Goal: Navigation & Orientation: Go to known website

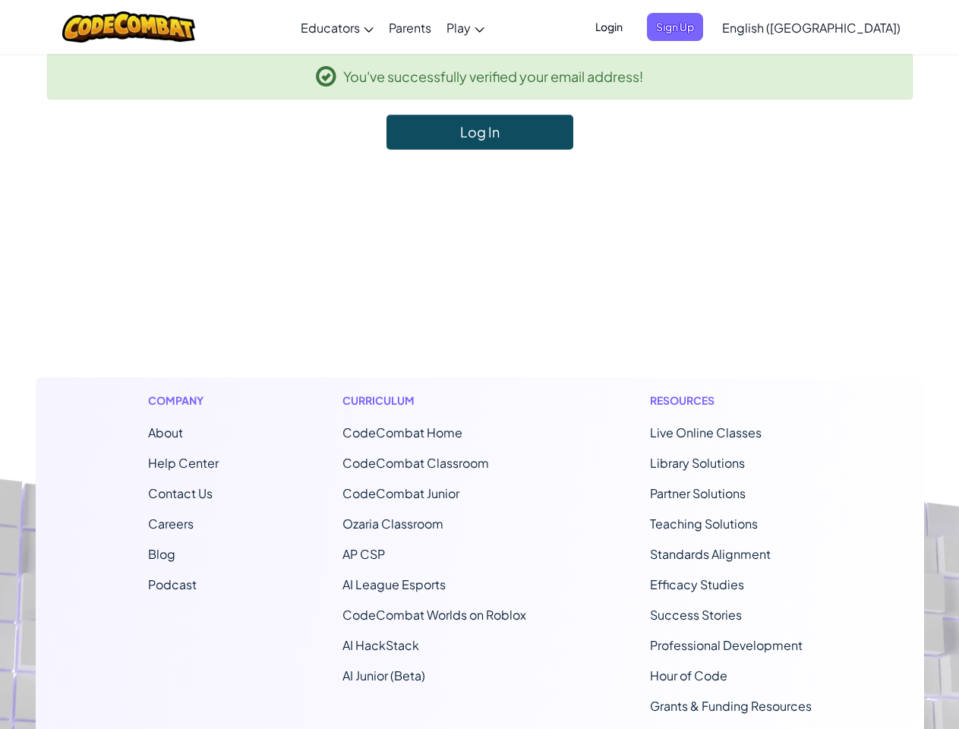
click at [479, 364] on footer "Company About Help Center Contact Us Careers Blog Podcast Curriculum CodeCombat…" at bounding box center [479, 561] width 959 height 822
click at [632, 27] on span "Login" at bounding box center [609, 27] width 46 height 28
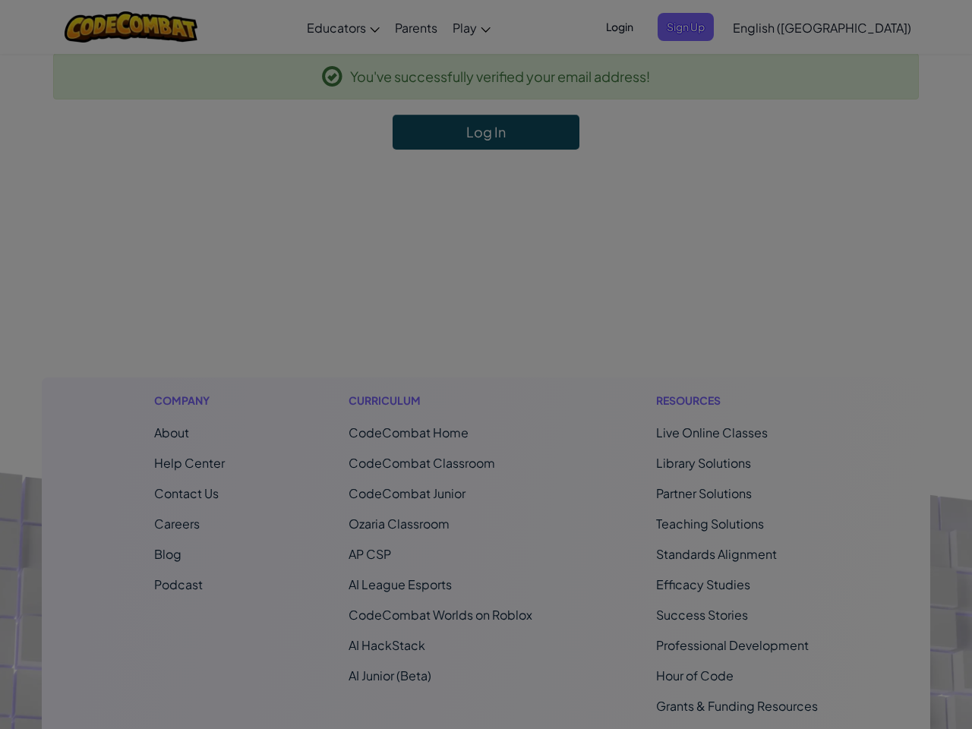
click at [0, 0] on input "Email or Username :" at bounding box center [0, 0] width 0 height 0
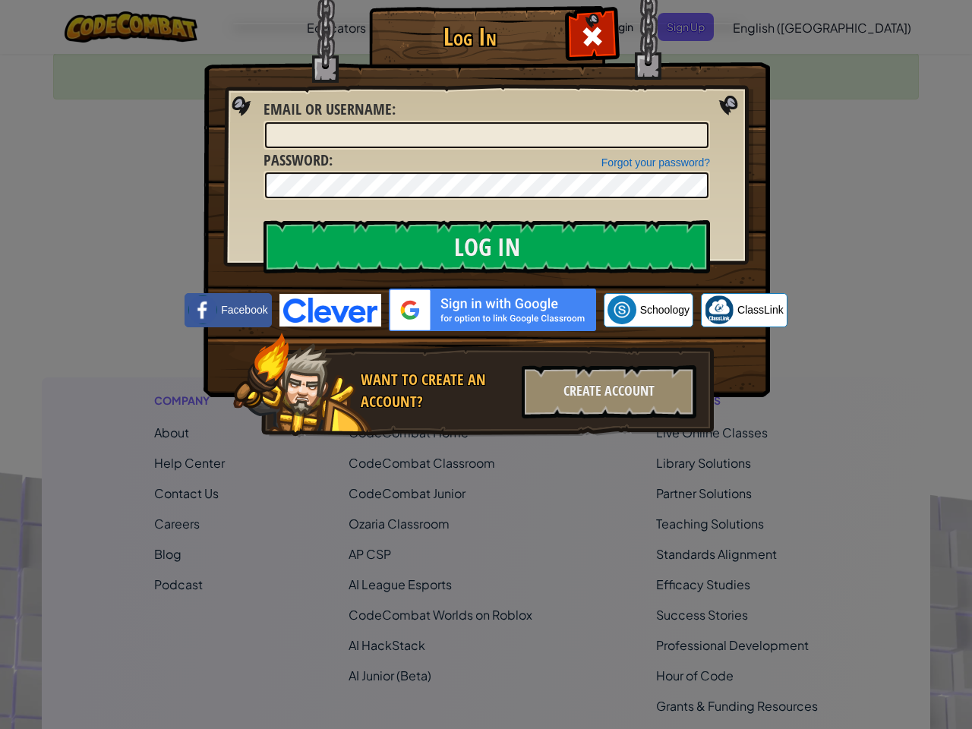
click at [768, 27] on div "Log In Unknown Error Email or Username : Forgot your password? Password : Log I…" at bounding box center [486, 364] width 972 height 729
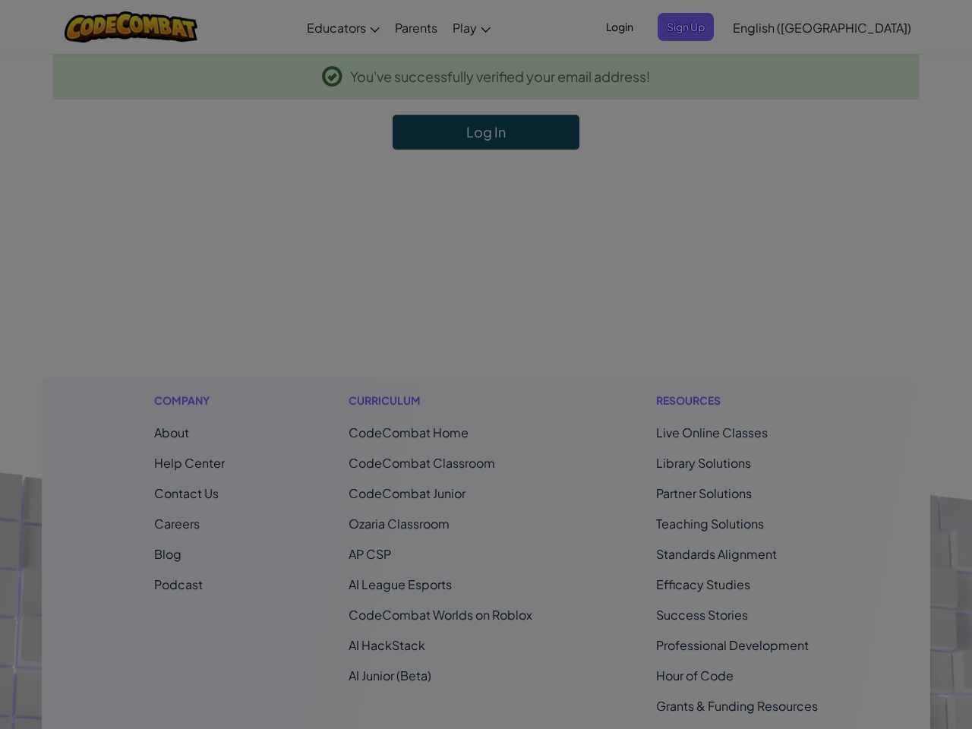
click at [768, 27] on div "Log In Unknown Error Email or Username : Forgot your password? Password : Log I…" at bounding box center [486, 364] width 972 height 729
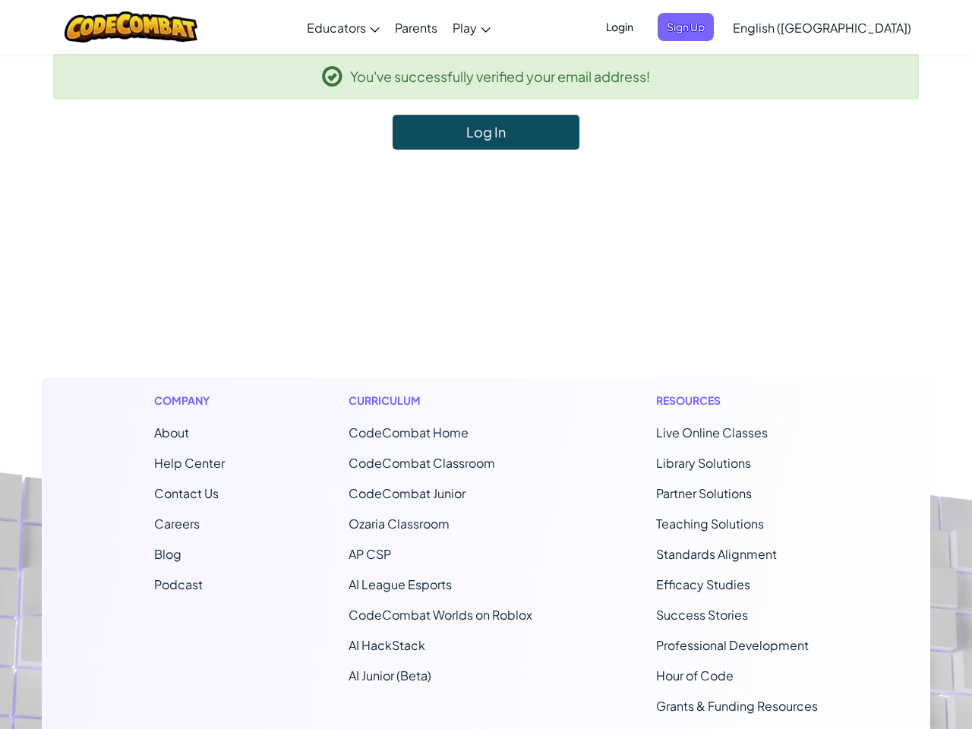
click at [849, 27] on div at bounding box center [486, 364] width 972 height 729
click at [479, 439] on li "CodeCombat Home" at bounding box center [440, 433] width 184 height 18
